Goal: Task Accomplishment & Management: Complete application form

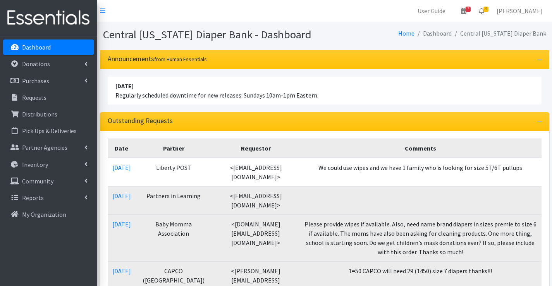
scroll to position [77, 0]
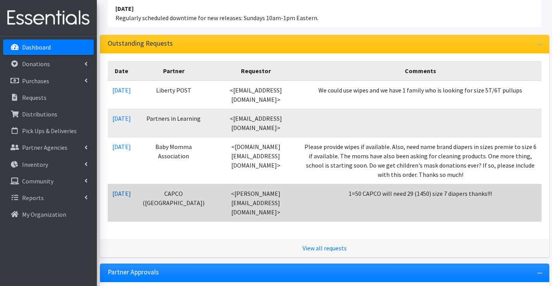
click at [121, 192] on link "[DATE]" at bounding box center [121, 194] width 19 height 8
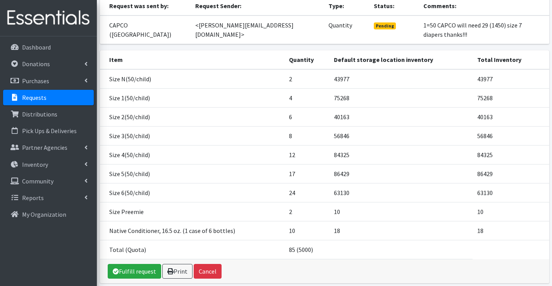
scroll to position [95, 0]
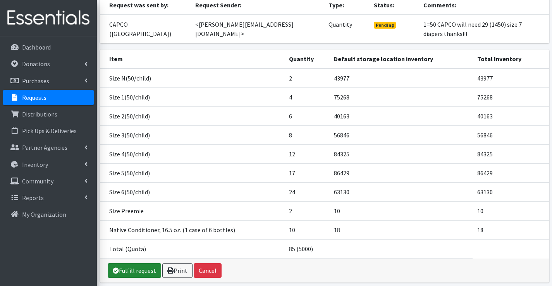
click at [132, 263] on link "Fulfill request" at bounding box center [134, 270] width 53 height 15
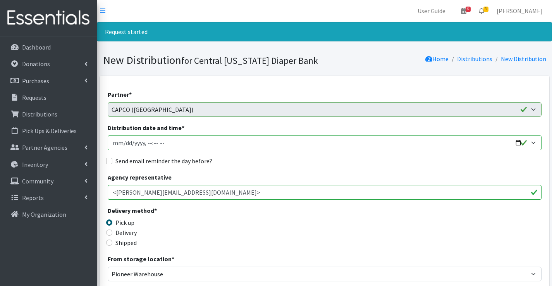
click at [125, 143] on input "Distribution date and time *" at bounding box center [325, 143] width 434 height 15
type input "2025-09-08T10:15"
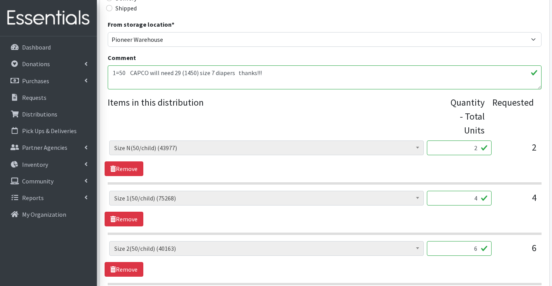
scroll to position [232, 0]
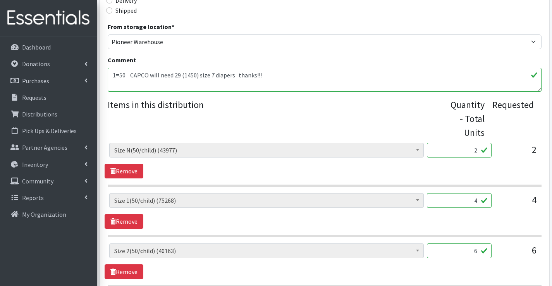
drag, startPoint x: 475, startPoint y: 149, endPoint x: 479, endPoint y: 149, distance: 4.3
click at [479, 149] on input "2" at bounding box center [459, 150] width 65 height 15
type input "100"
drag, startPoint x: 473, startPoint y: 200, endPoint x: 481, endPoint y: 200, distance: 8.1
click at [481, 200] on input "4" at bounding box center [459, 200] width 65 height 15
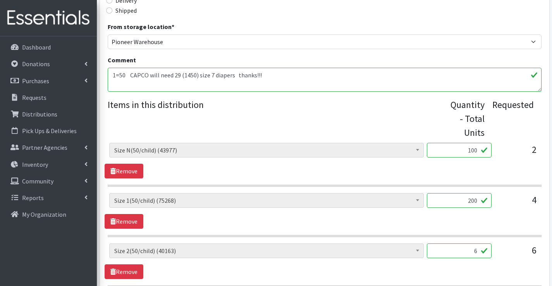
type input "200"
drag, startPoint x: 469, startPoint y: 250, endPoint x: 481, endPoint y: 250, distance: 11.6
click at [481, 250] on input "6" at bounding box center [459, 251] width 65 height 15
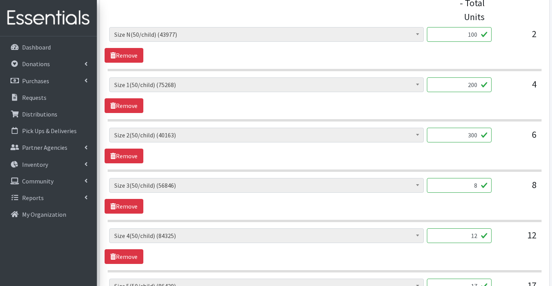
scroll to position [349, 0]
type input "300"
drag, startPoint x: 468, startPoint y: 185, endPoint x: 482, endPoint y: 185, distance: 14.3
click at [482, 185] on input "8" at bounding box center [459, 185] width 65 height 15
drag, startPoint x: 462, startPoint y: 235, endPoint x: 483, endPoint y: 236, distance: 20.9
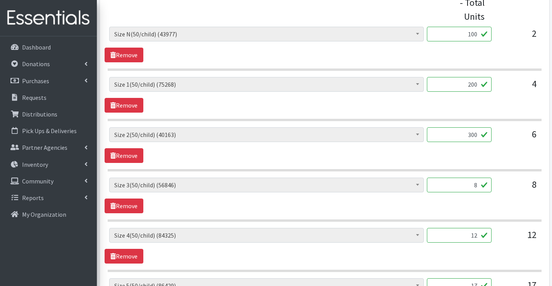
click at [483, 236] on input "12" at bounding box center [459, 235] width 65 height 15
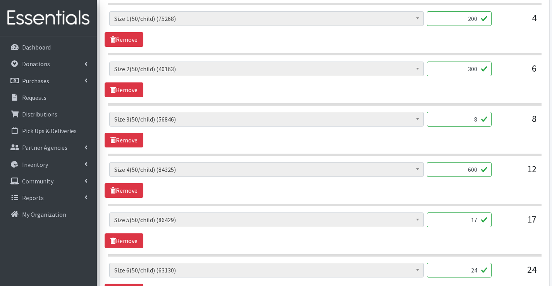
scroll to position [426, 0]
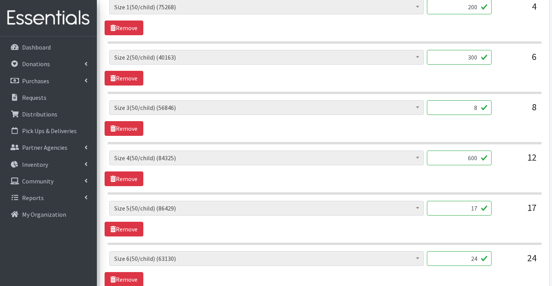
type input "600"
drag, startPoint x: 468, startPoint y: 208, endPoint x: 483, endPoint y: 208, distance: 14.7
click at [483, 208] on input "17" at bounding box center [459, 208] width 65 height 15
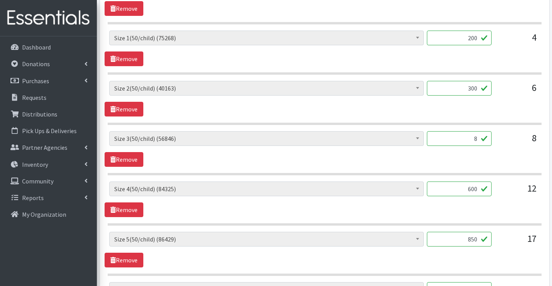
scroll to position [581, 0]
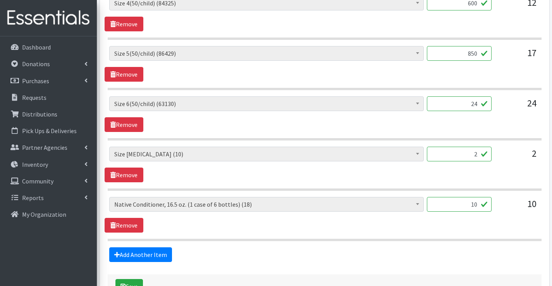
type input "850"
click at [41, 52] on link "Dashboard" at bounding box center [48, 46] width 91 height 15
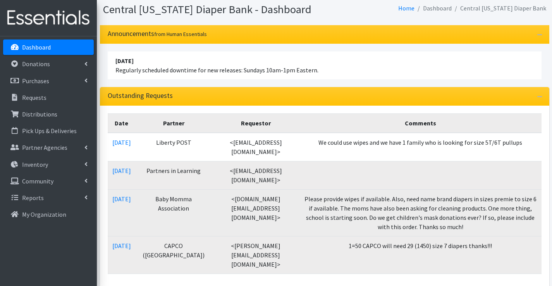
scroll to position [39, 0]
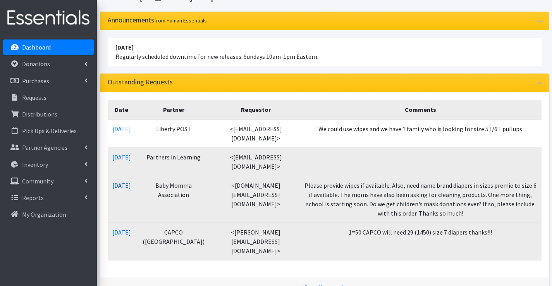
click at [115, 184] on link "08/31/2025" at bounding box center [121, 186] width 19 height 8
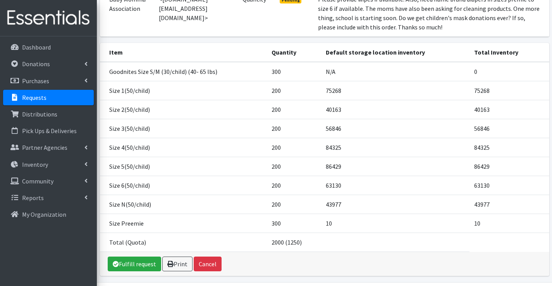
scroll to position [132, 0]
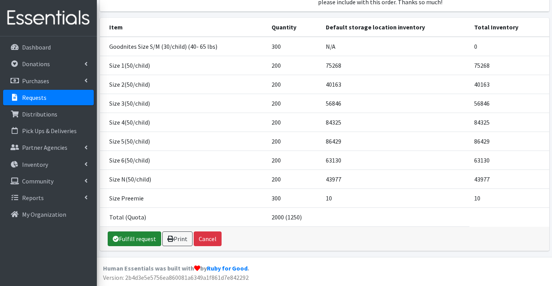
click at [139, 233] on link "Fulfill request" at bounding box center [134, 239] width 53 height 15
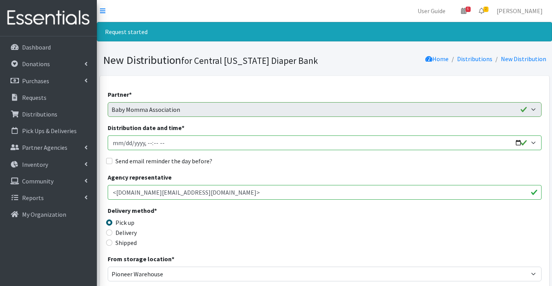
click at [125, 144] on input "Distribution date and time *" at bounding box center [325, 143] width 434 height 15
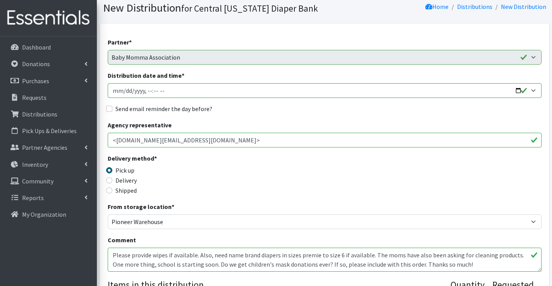
scroll to position [39, 0]
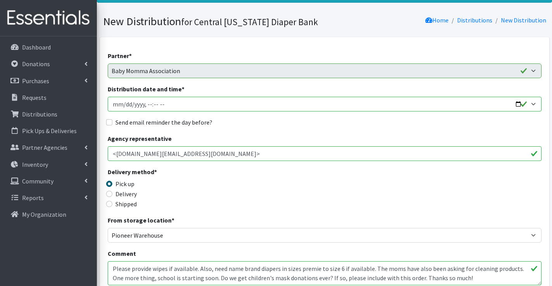
click at [123, 106] on input "Distribution date and time *" at bounding box center [325, 104] width 434 height 15
type input "2025-09-04T10:00"
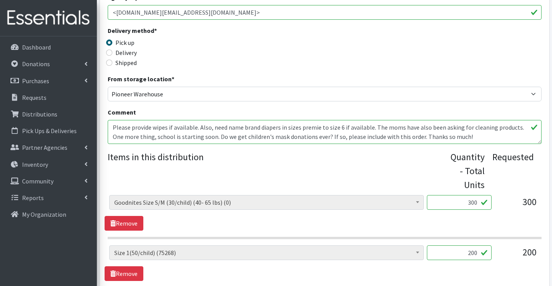
scroll to position [194, 0]
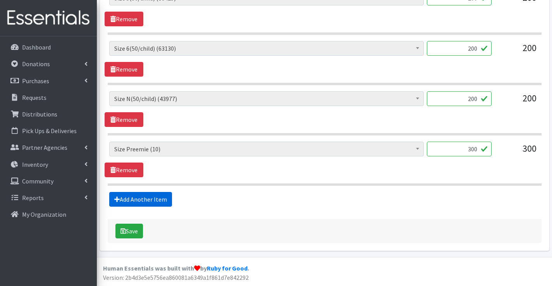
click at [141, 199] on link "Add Another Item" at bounding box center [140, 199] width 63 height 15
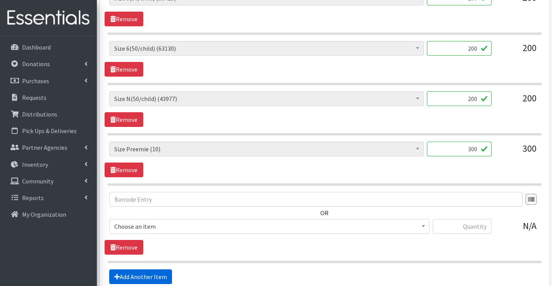
scroll to position [714, 0]
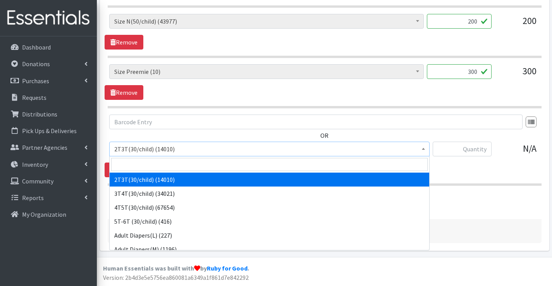
click at [143, 150] on span "2T3T(30/child) (14010)" at bounding box center [269, 149] width 310 height 11
drag, startPoint x: 191, startPoint y: 157, endPoint x: 184, endPoint y: 165, distance: 9.6
click at [190, 157] on span at bounding box center [269, 164] width 319 height 16
click at [182, 165] on input "search" at bounding box center [269, 164] width 316 height 13
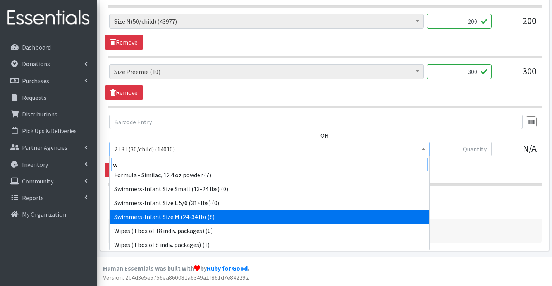
scroll to position [6, 0]
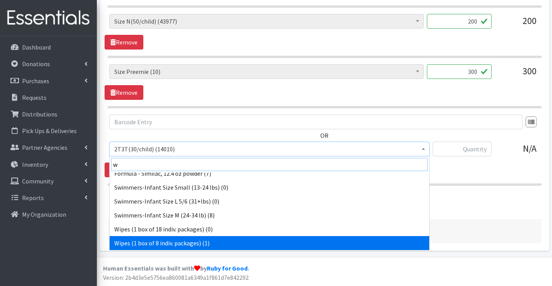
type input "w"
select select "6265"
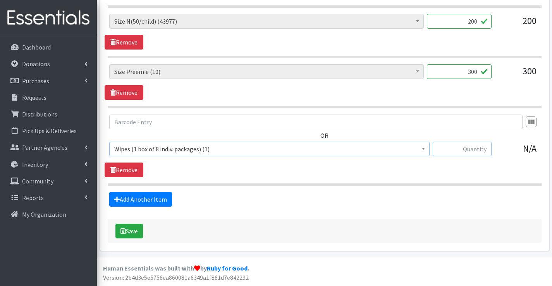
click at [479, 149] on input "text" at bounding box center [462, 149] width 59 height 15
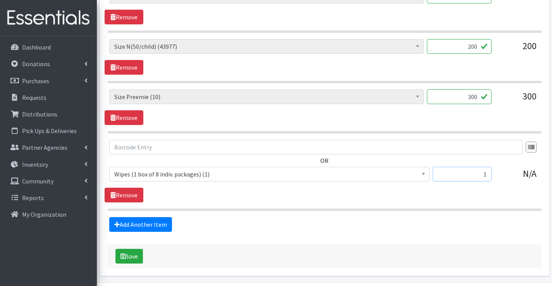
scroll to position [675, 0]
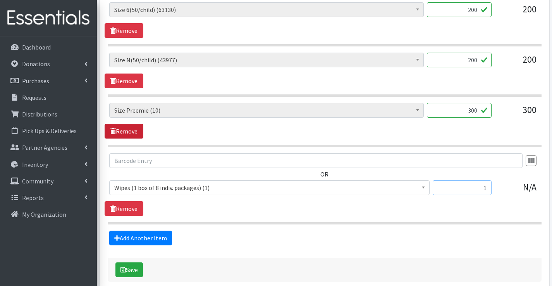
type input "1"
click at [129, 132] on link "Remove" at bounding box center [124, 131] width 39 height 15
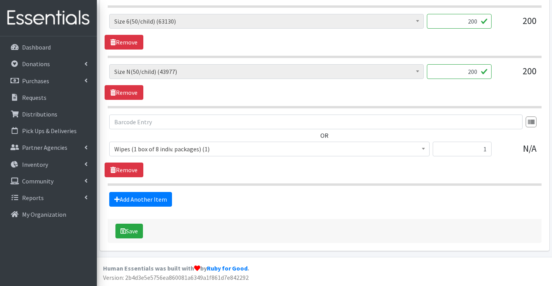
drag, startPoint x: 467, startPoint y: 71, endPoint x: 471, endPoint y: 70, distance: 4.3
click at [471, 70] on input "200" at bounding box center [459, 71] width 65 height 15
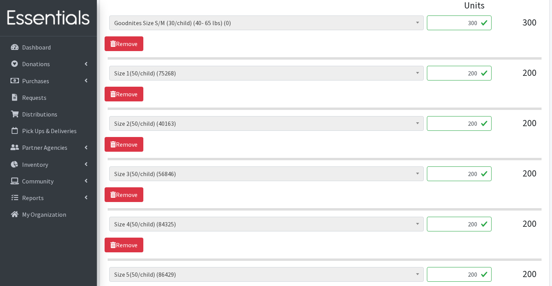
scroll to position [276, 0]
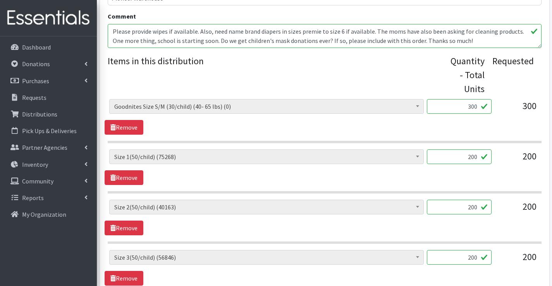
type input "300"
click at [199, 31] on textarea "Please provide wipes if available. Also, need name brand diapers in sizes premi…" at bounding box center [325, 36] width 434 height 24
click at [112, 33] on textarea "Please provide wipes if available. Also, need name brand diapers in sizes premi…" at bounding box center [325, 36] width 434 height 24
click at [110, 41] on textarea "Please provide wipes if available. Also, need name brand diapers in sizes premi…" at bounding box center [325, 36] width 434 height 24
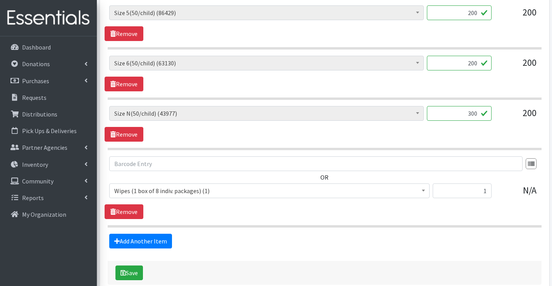
scroll to position [625, 0]
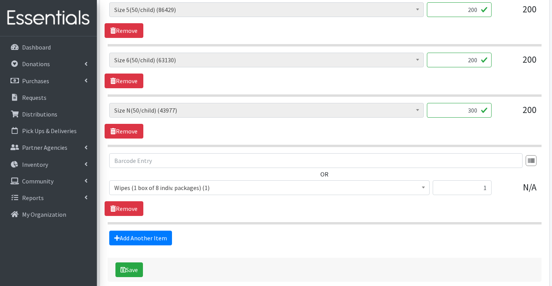
type textarea "Diapers are Huggies, we had no Preemies so I included 100 more Newborns. Unfort…"
click at [473, 111] on input "300" at bounding box center [459, 110] width 65 height 15
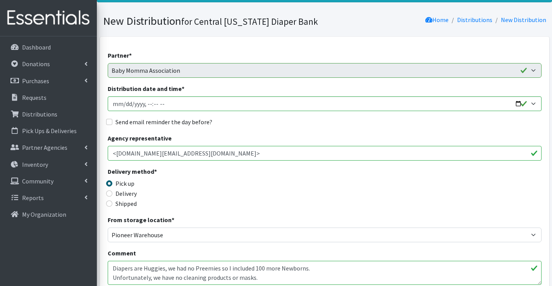
scroll to position [116, 0]
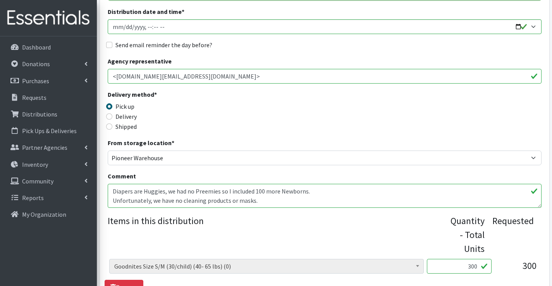
type input "350"
click at [259, 188] on textarea "Please provide wipes if available. Also, need name brand diapers in sizes premi…" at bounding box center [325, 196] width 434 height 24
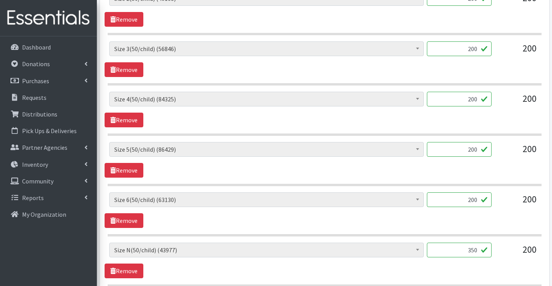
scroll to position [658, 0]
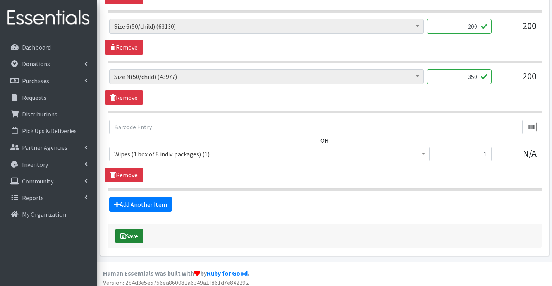
type textarea "Diapers are Huggies, we had no Preemies so I included 150 more Newborns. Unfort…"
click at [130, 234] on button "Save" at bounding box center [128, 236] width 27 height 15
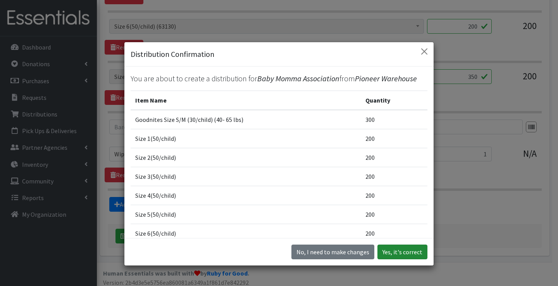
click at [388, 252] on button "Yes, it's correct" at bounding box center [402, 252] width 50 height 15
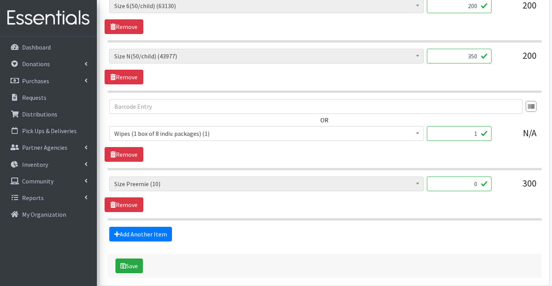
scroll to position [723, 0]
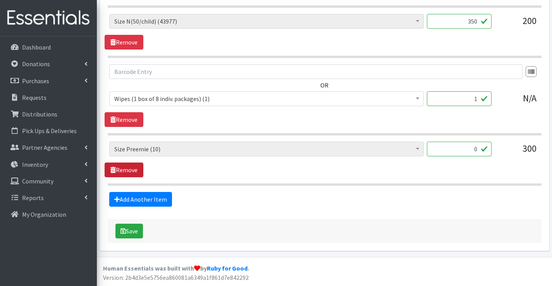
click at [124, 168] on link "Remove" at bounding box center [124, 170] width 39 height 15
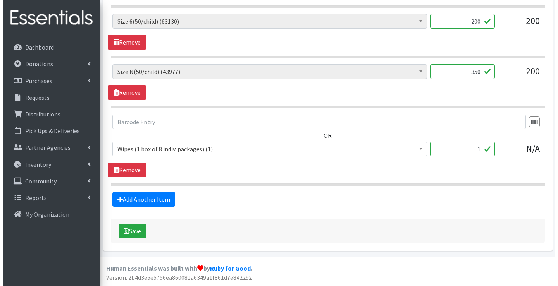
scroll to position [673, 0]
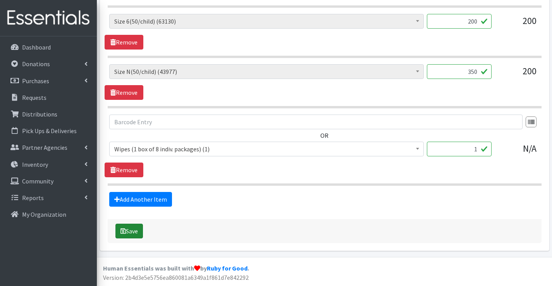
click at [135, 232] on button "Save" at bounding box center [128, 231] width 27 height 15
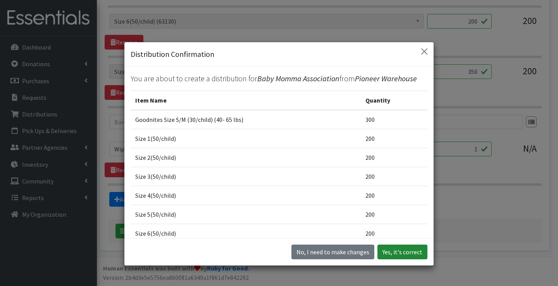
drag, startPoint x: 388, startPoint y: 255, endPoint x: 249, endPoint y: 207, distance: 147.1
click at [249, 207] on div "Distribution Confirmation You are about to create a distribution for Baby Momma…" at bounding box center [279, 154] width 310 height 224
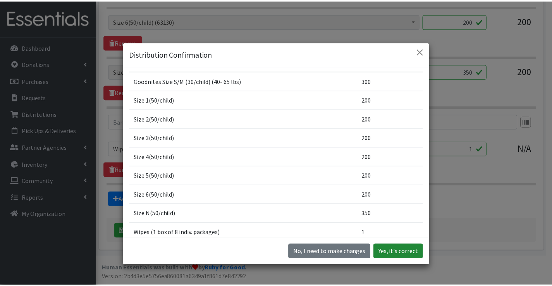
scroll to position [0, 0]
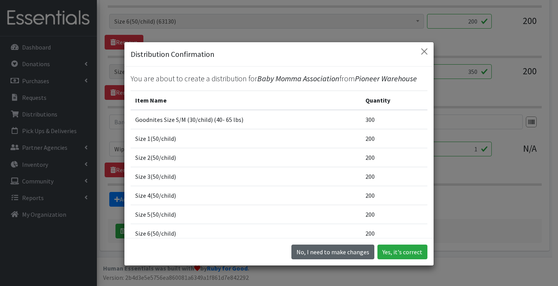
click at [342, 253] on button "No, I need to make changes" at bounding box center [332, 252] width 83 height 15
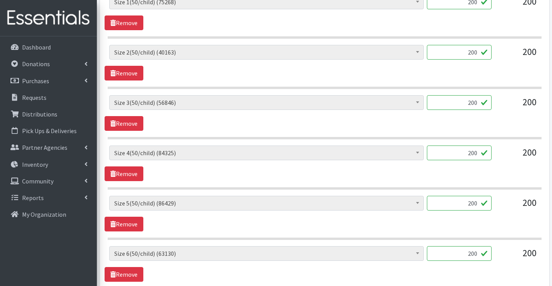
scroll to position [363, 0]
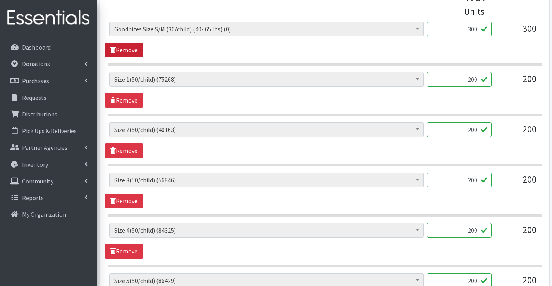
click at [120, 52] on link "Remove" at bounding box center [124, 50] width 39 height 15
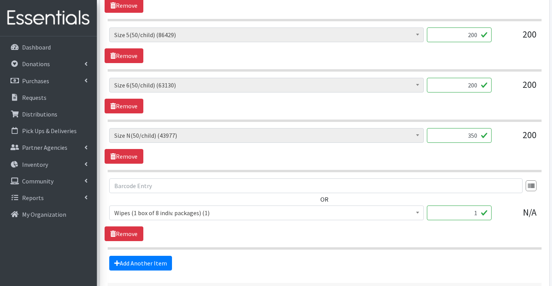
scroll to position [622, 0]
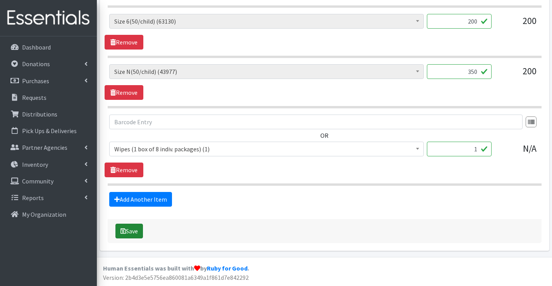
click at [138, 234] on button "Save" at bounding box center [128, 231] width 27 height 15
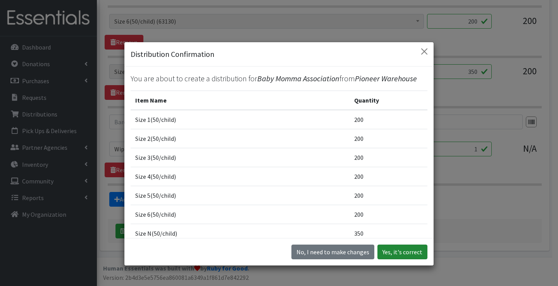
click at [417, 253] on button "Yes, it's correct" at bounding box center [402, 252] width 50 height 15
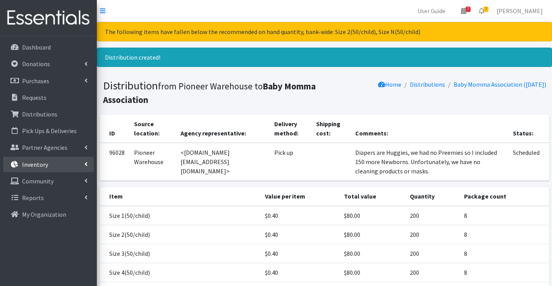
click at [41, 169] on link "Inventory" at bounding box center [48, 164] width 91 height 15
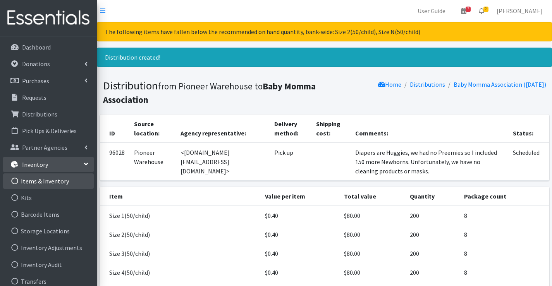
click at [51, 182] on link "Items & Inventory" at bounding box center [48, 180] width 91 height 15
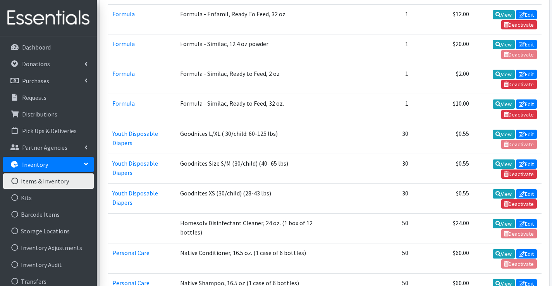
scroll to position [658, 0]
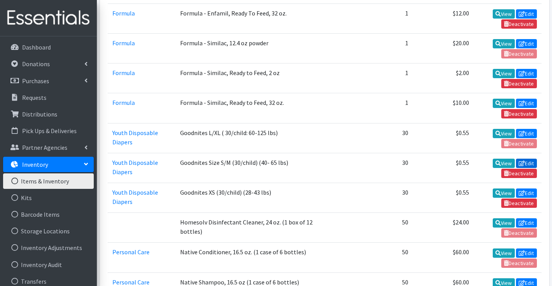
click at [532, 163] on link "Edit" at bounding box center [526, 163] width 21 height 9
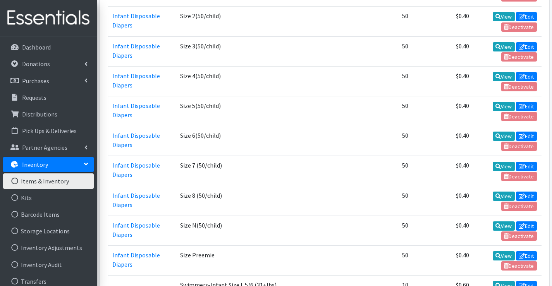
scroll to position [1046, 0]
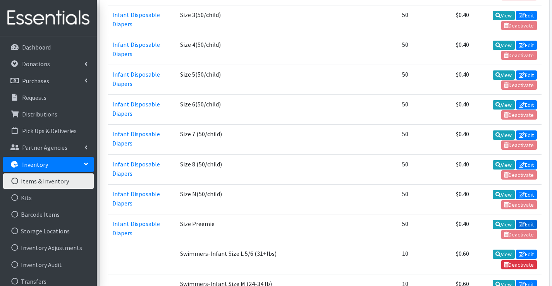
click at [520, 224] on icon at bounding box center [522, 224] width 6 height 5
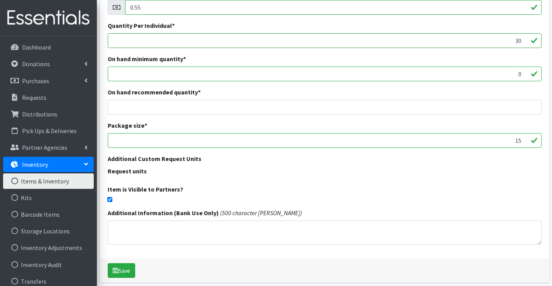
scroll to position [194, 0]
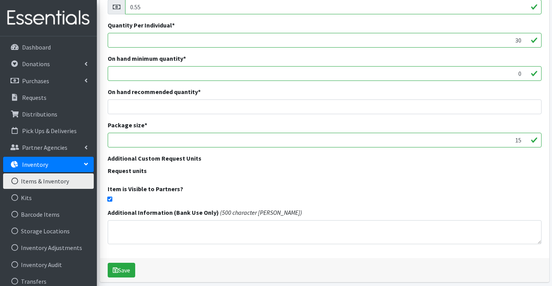
click at [108, 197] on input "checkbox" at bounding box center [109, 199] width 5 height 5
checkbox input "false"
click at [122, 269] on button "Save" at bounding box center [121, 270] width 27 height 15
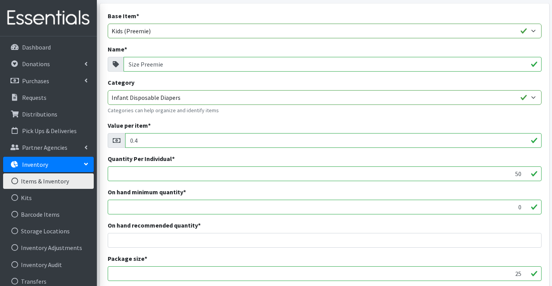
scroll to position [194, 0]
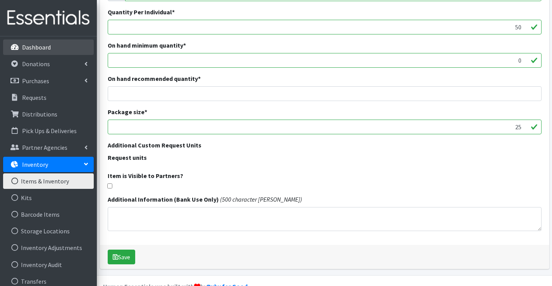
click at [35, 46] on p "Dashboard" at bounding box center [36, 47] width 29 height 8
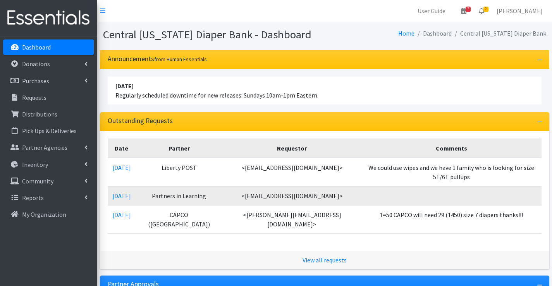
click at [41, 48] on p "Dashboard" at bounding box center [36, 47] width 29 height 8
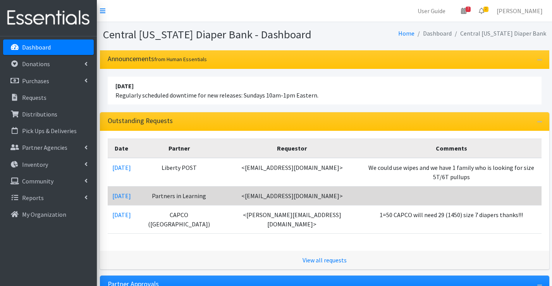
click at [120, 186] on td "09/02/2025" at bounding box center [122, 195] width 28 height 19
click at [120, 192] on link "09/02/2025" at bounding box center [121, 196] width 19 height 8
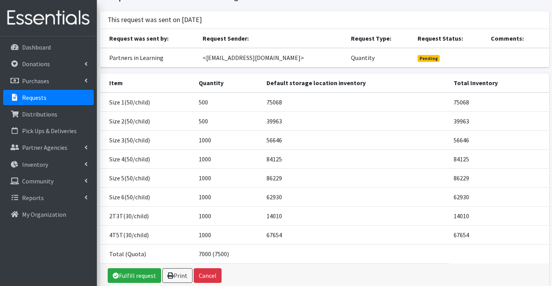
scroll to position [76, 0]
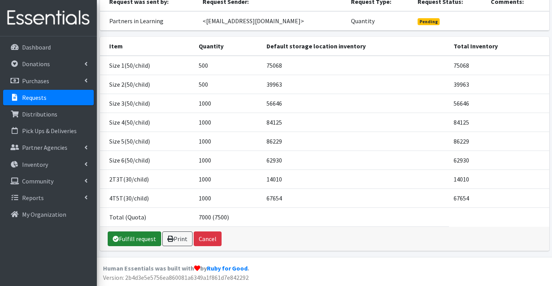
click at [135, 235] on link "Fulfill request" at bounding box center [134, 239] width 53 height 15
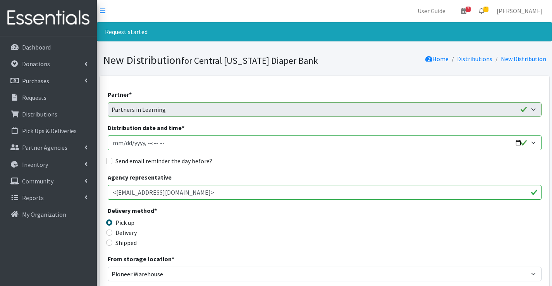
click at [123, 144] on input "Distribution date and time *" at bounding box center [325, 143] width 434 height 15
type input "2025-09-16T10:00"
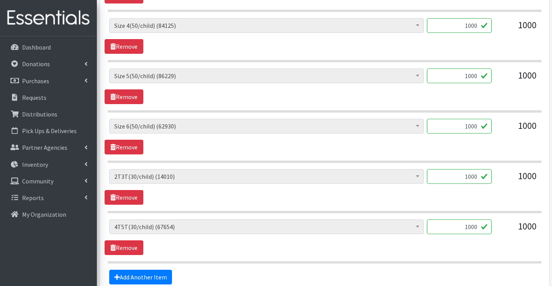
scroll to position [581, 0]
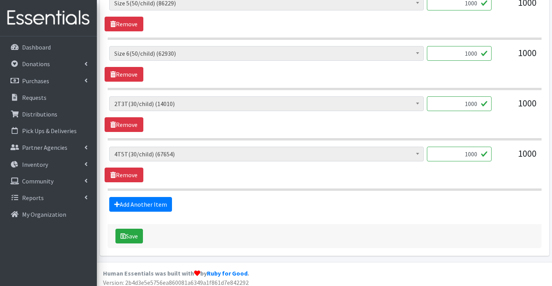
click at [474, 154] on input "1000" at bounding box center [459, 154] width 65 height 15
drag, startPoint x: 459, startPoint y: 153, endPoint x: 479, endPoint y: 154, distance: 19.8
click at [479, 154] on input "101200" at bounding box center [459, 154] width 65 height 15
type input "1020"
click at [476, 101] on input "1000" at bounding box center [459, 103] width 65 height 15
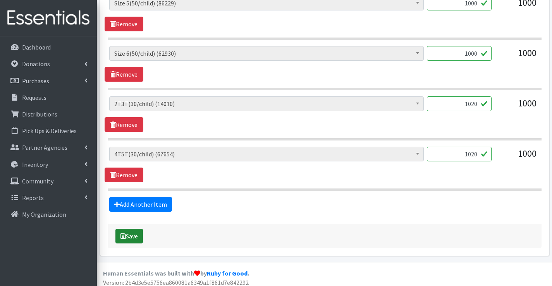
type input "1020"
click at [126, 231] on button "Save" at bounding box center [128, 236] width 27 height 15
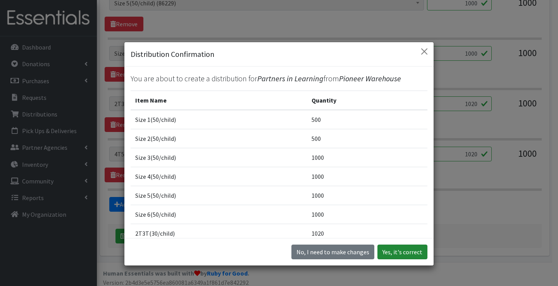
click at [388, 246] on button "Yes, it's correct" at bounding box center [402, 252] width 50 height 15
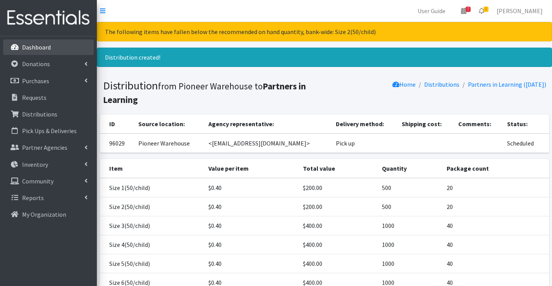
click at [46, 46] on p "Dashboard" at bounding box center [36, 47] width 29 height 8
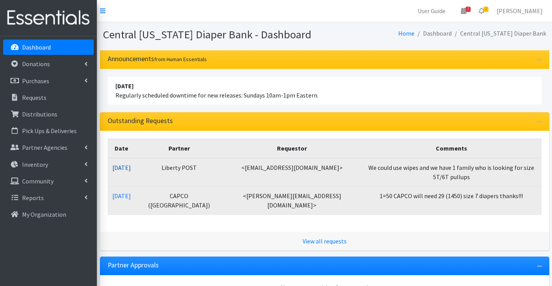
click at [115, 170] on link "[DATE]" at bounding box center [121, 168] width 19 height 8
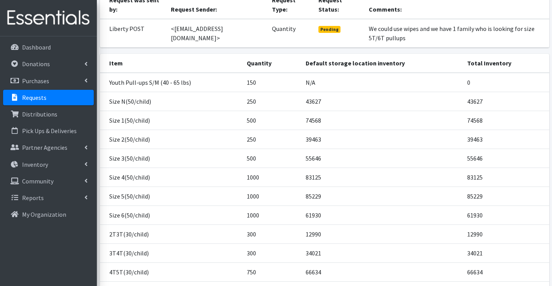
scroll to position [151, 0]
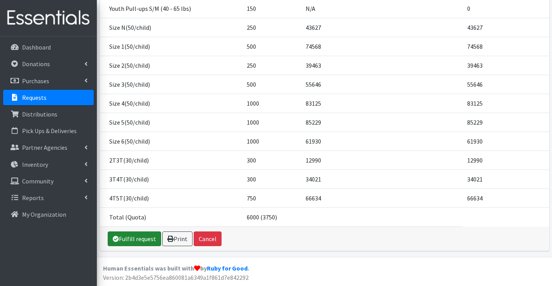
click at [139, 235] on link "Fulfill request" at bounding box center [134, 239] width 53 height 15
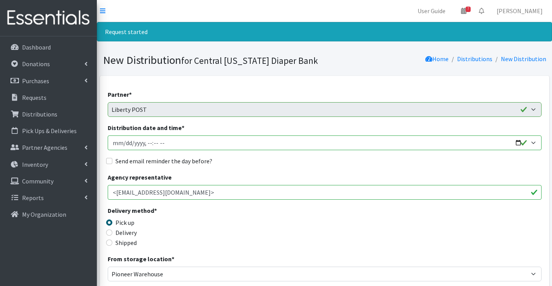
click at [123, 141] on input "Distribution date and time *" at bounding box center [325, 143] width 434 height 15
type input "2025-09-12T08:30"
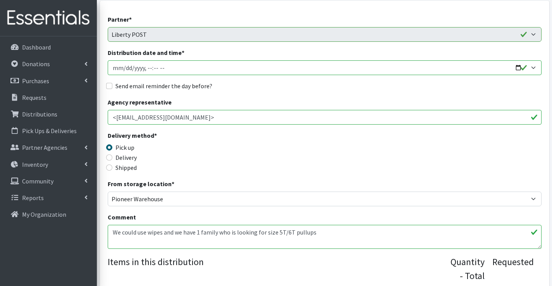
scroll to position [116, 0]
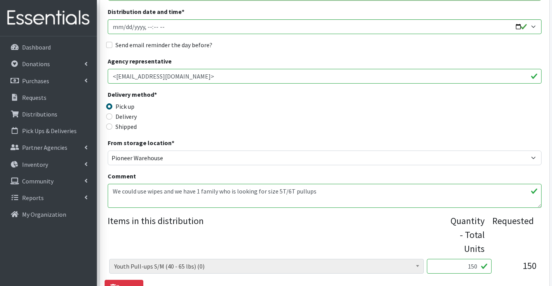
click at [318, 192] on textarea "We could use wipes and we have 1 family who is looking for size 5T/6T pullups" at bounding box center [325, 196] width 434 height 24
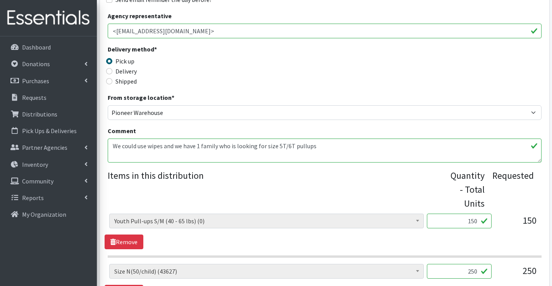
scroll to position [232, 0]
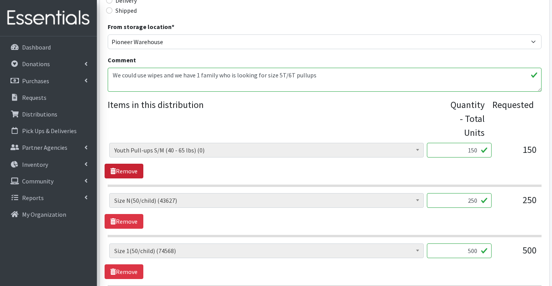
click at [130, 170] on link "Remove" at bounding box center [124, 171] width 39 height 15
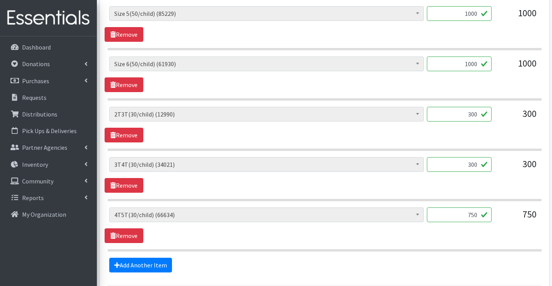
scroll to position [658, 0]
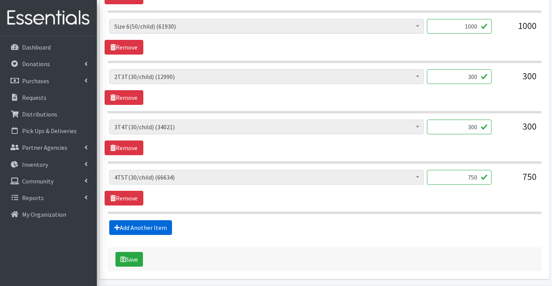
click at [167, 228] on link "Add Another Item" at bounding box center [140, 227] width 63 height 15
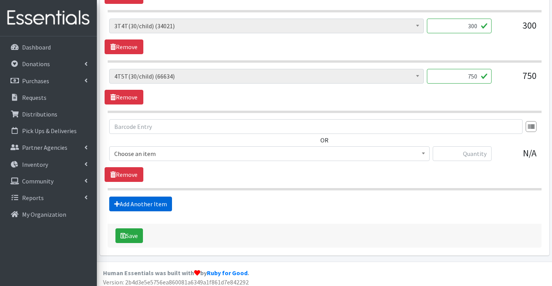
scroll to position [764, 0]
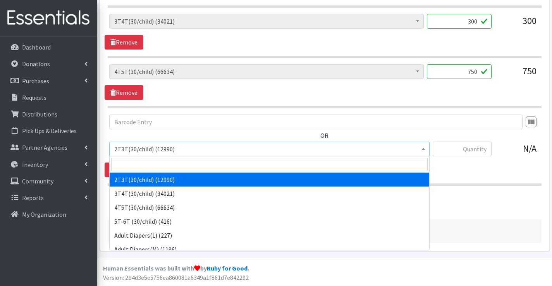
click at [161, 149] on span "2T3T(30/child) (12990)" at bounding box center [269, 149] width 310 height 11
click at [160, 165] on input "search" at bounding box center [269, 164] width 316 height 13
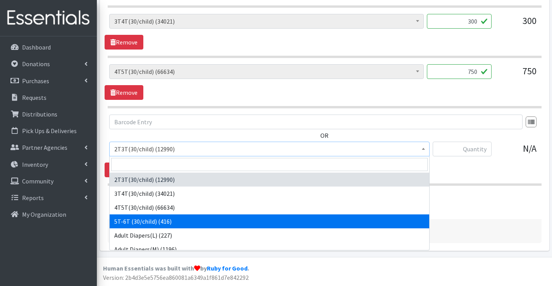
drag, startPoint x: 153, startPoint y: 213, endPoint x: 152, endPoint y: 222, distance: 9.8
select select "14612"
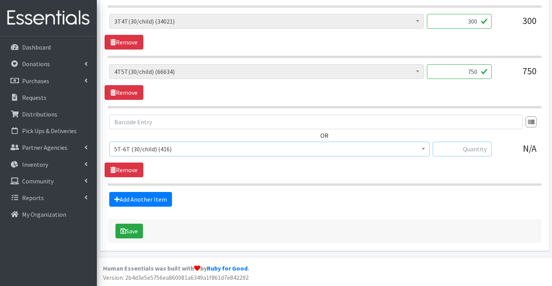
click at [482, 147] on input "text" at bounding box center [462, 149] width 59 height 15
type input "30"
click at [141, 232] on button "Save" at bounding box center [128, 231] width 27 height 15
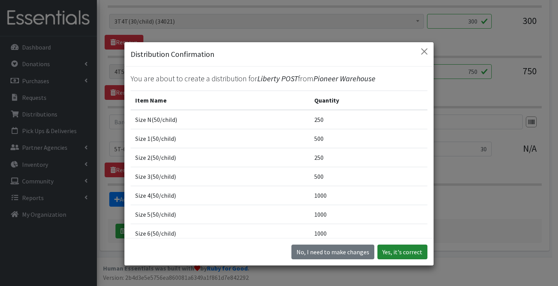
click at [384, 251] on button "Yes, it's correct" at bounding box center [402, 252] width 50 height 15
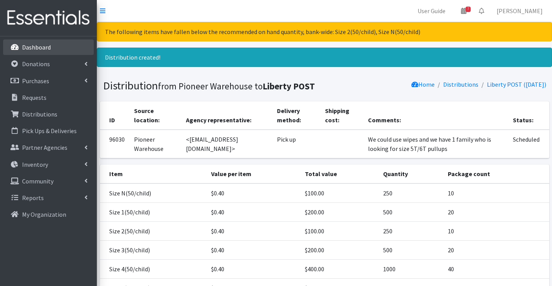
click at [42, 51] on p "Dashboard" at bounding box center [36, 47] width 29 height 8
